Goal: Task Accomplishment & Management: Use online tool/utility

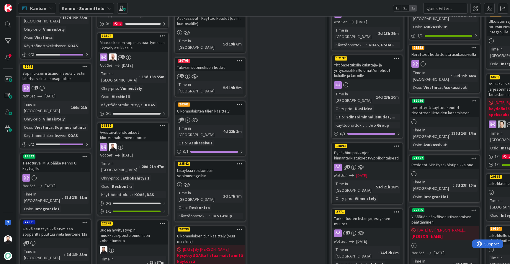
scroll to position [312, 2]
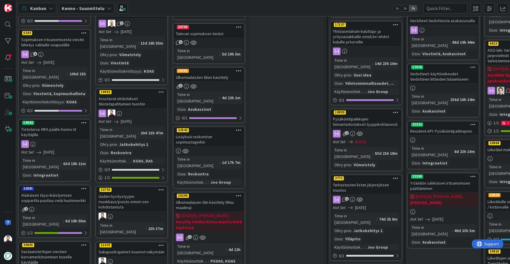
click at [209, 133] on div "Lisäyksiä reskontran sopimustageihin" at bounding box center [209, 139] width 70 height 13
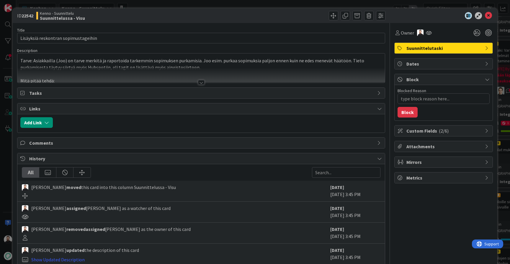
click at [200, 81] on div at bounding box center [201, 82] width 6 height 5
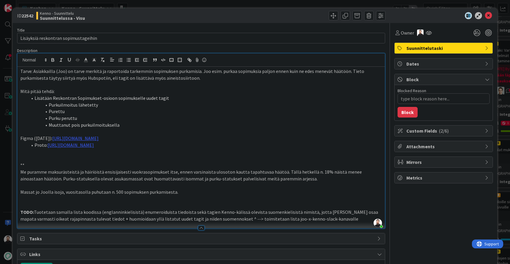
click at [4, 165] on div "ID 22542 Kenno - Suunnittelu Suunnittelussa - Visu Title 36 / 128 Lisäyksiä res…" at bounding box center [255, 132] width 510 height 264
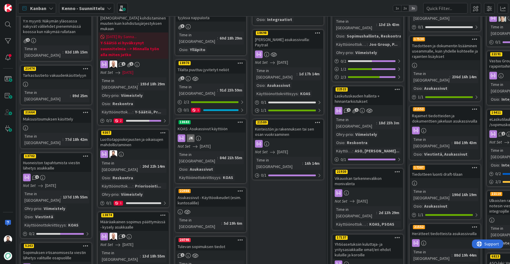
scroll to position [99, 0]
click at [129, 136] on div "Luottotappiokirjausten ja oikaisujen mahdollistaminen" at bounding box center [134, 142] width 70 height 13
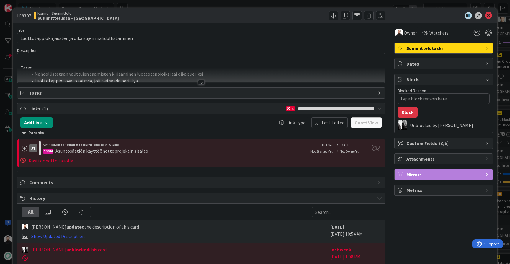
click at [201, 84] on div at bounding box center [201, 82] width 6 height 5
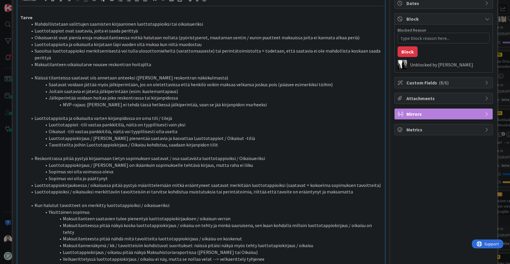
scroll to position [29, 0]
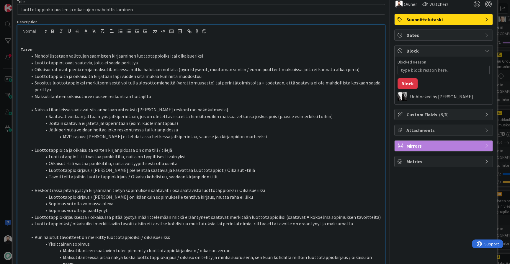
click at [452, 116] on span "Custom Fields ( 8/6 )" at bounding box center [444, 114] width 76 height 7
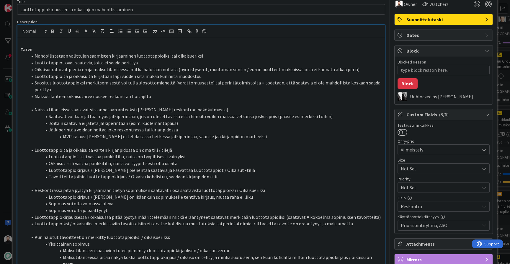
click at [452, 115] on span "Custom Fields ( 8/6 )" at bounding box center [444, 114] width 76 height 7
type textarea "x"
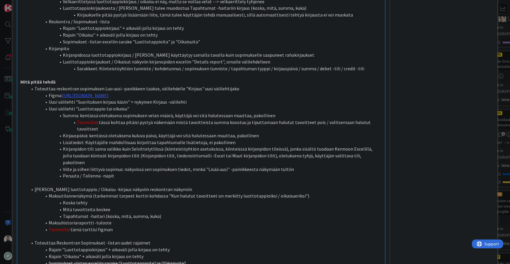
scroll to position [316, 0]
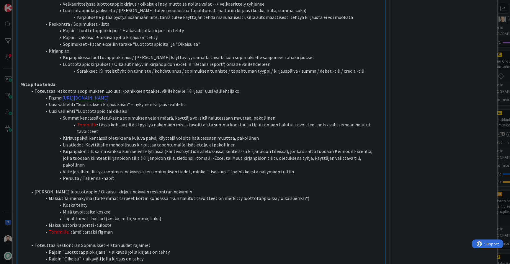
click at [205, 135] on li "Kirjauspäivä: kentässä oletuksena kuluva päivä, käyttäjä voi sitä halutessaan m…" at bounding box center [204, 138] width 355 height 7
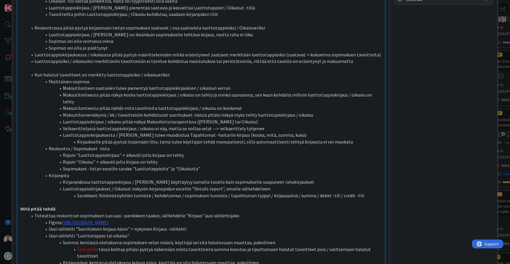
scroll to position [191, 0]
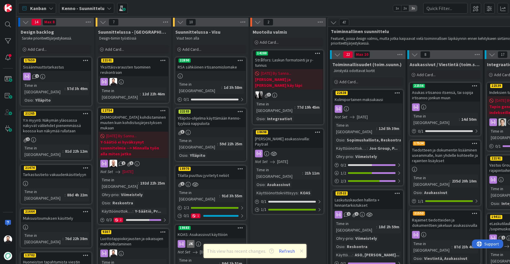
scroll to position [13, 0]
